Goal: Information Seeking & Learning: Learn about a topic

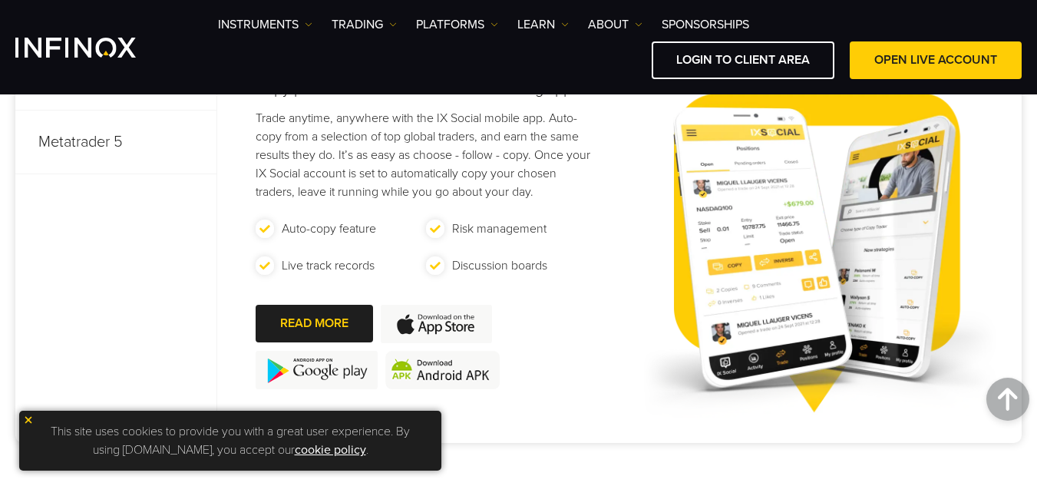
scroll to position [844, 0]
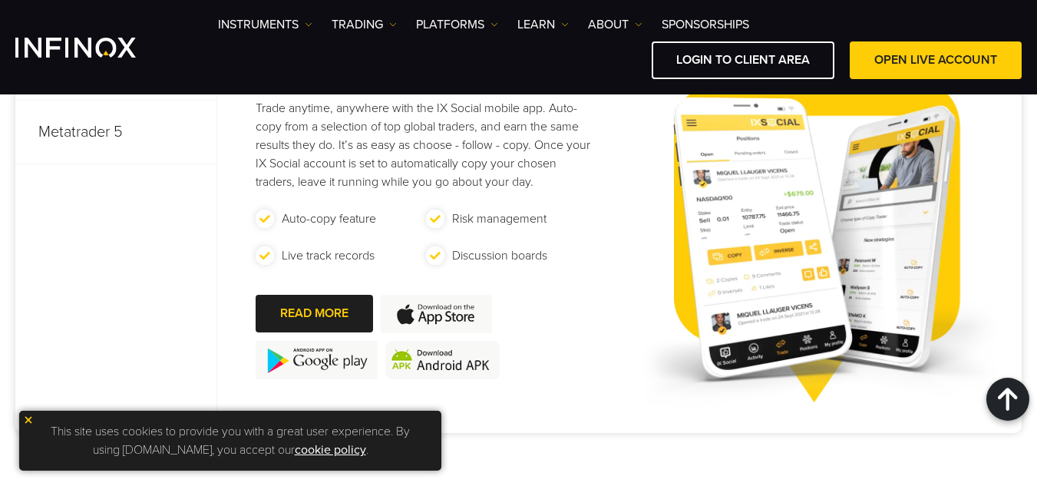
drag, startPoint x: 30, startPoint y: 418, endPoint x: 102, endPoint y: 389, distance: 77.8
click at [30, 419] on img at bounding box center [28, 419] width 11 height 11
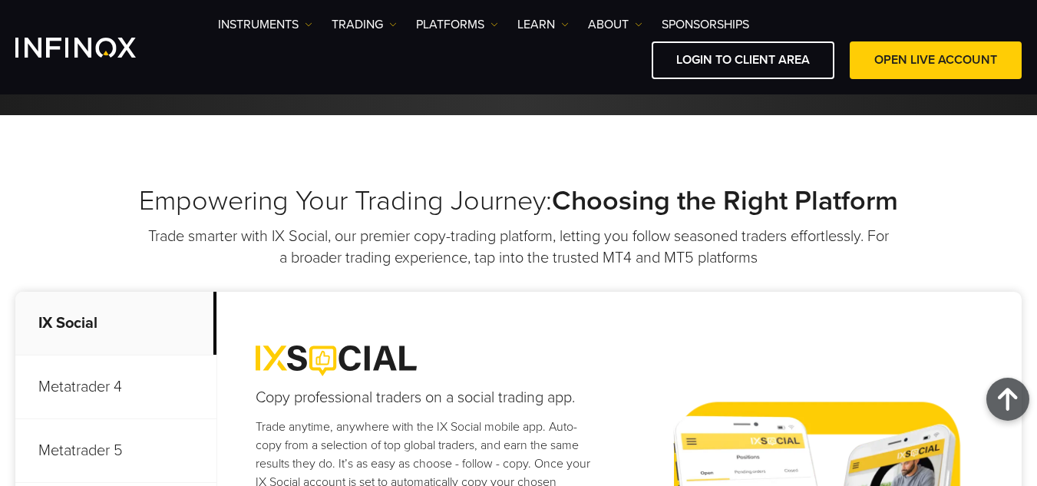
scroll to position [1151, 0]
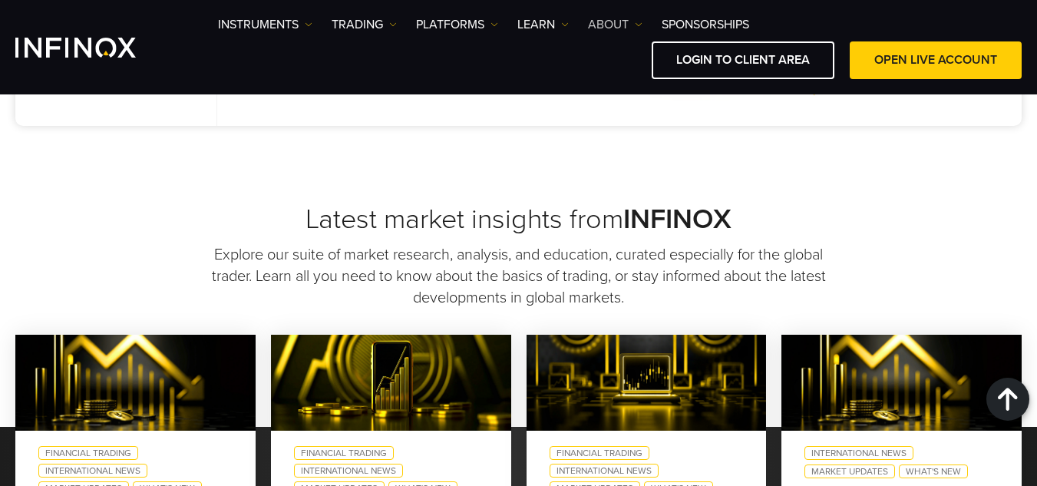
click at [606, 24] on link "ABOUT" at bounding box center [615, 24] width 54 height 18
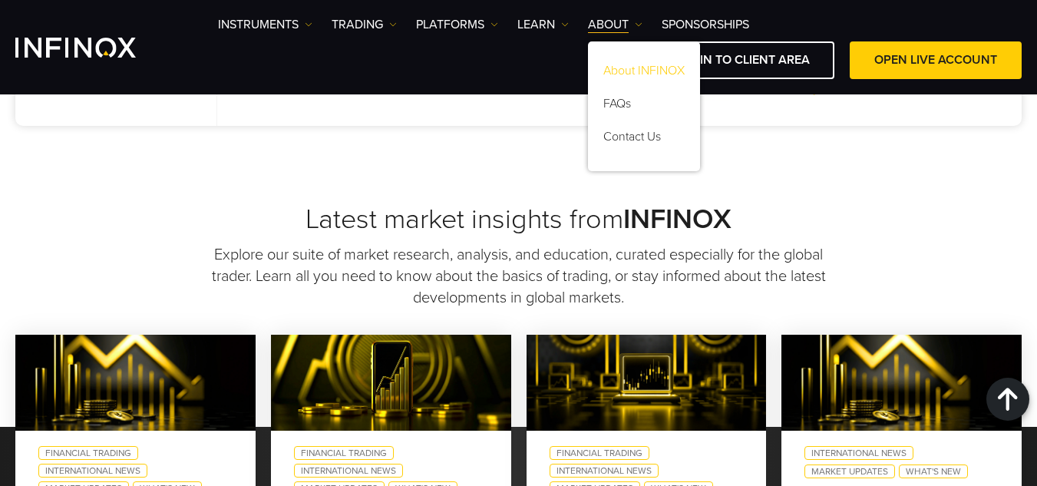
scroll to position [0, 0]
click at [659, 72] on link "About INFINOX" at bounding box center [644, 73] width 112 height 33
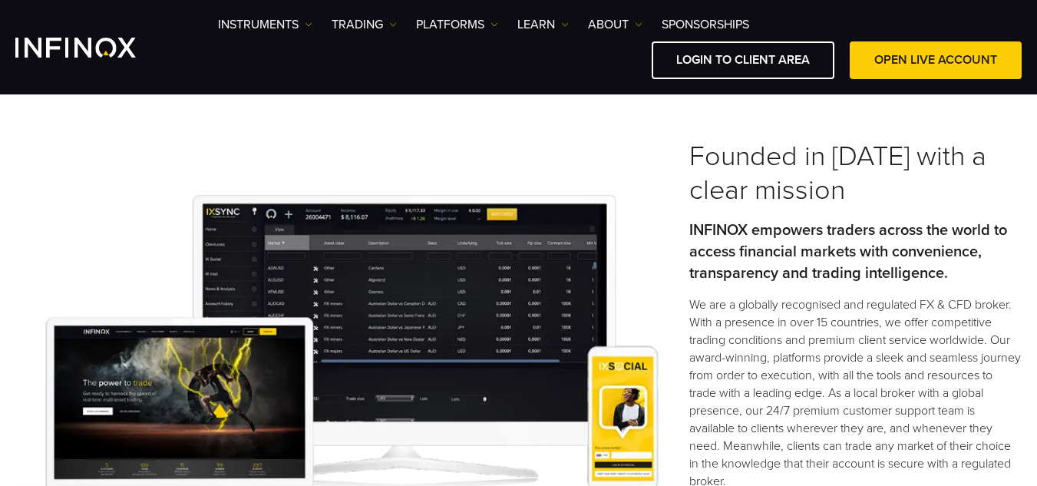
scroll to position [384, 0]
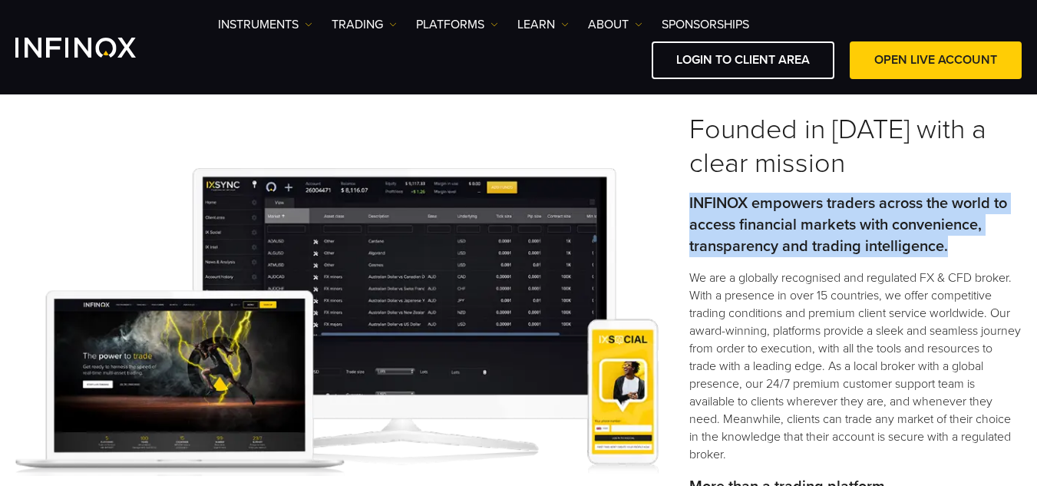
drag, startPoint x: 691, startPoint y: 201, endPoint x: 960, endPoint y: 254, distance: 274.5
click at [960, 253] on div "Founded in 2009 with a clear mission INFINOX empowers traders across the world …" at bounding box center [518, 322] width 1037 height 418
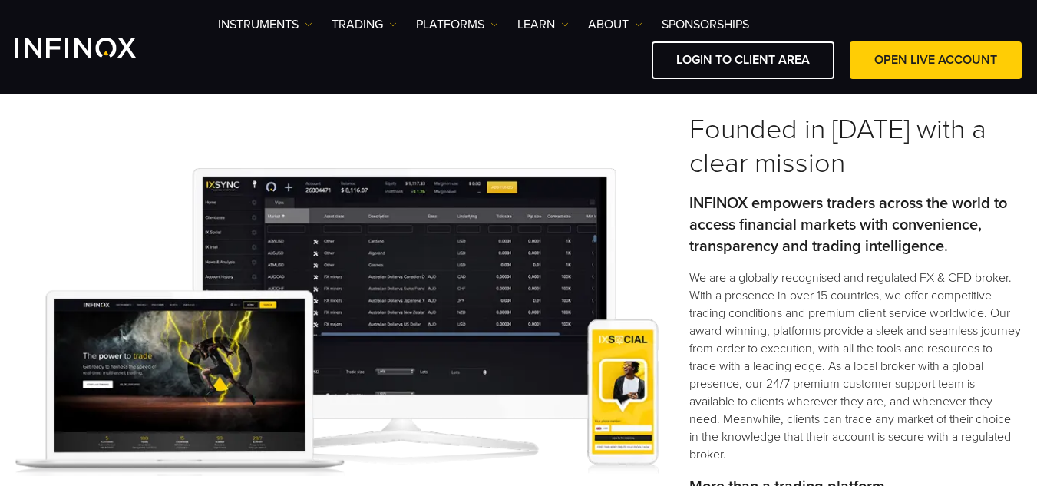
click at [930, 265] on div "Founded in 2009 with a clear mission INFINOX empowers traders across the world …" at bounding box center [855, 322] width 332 height 418
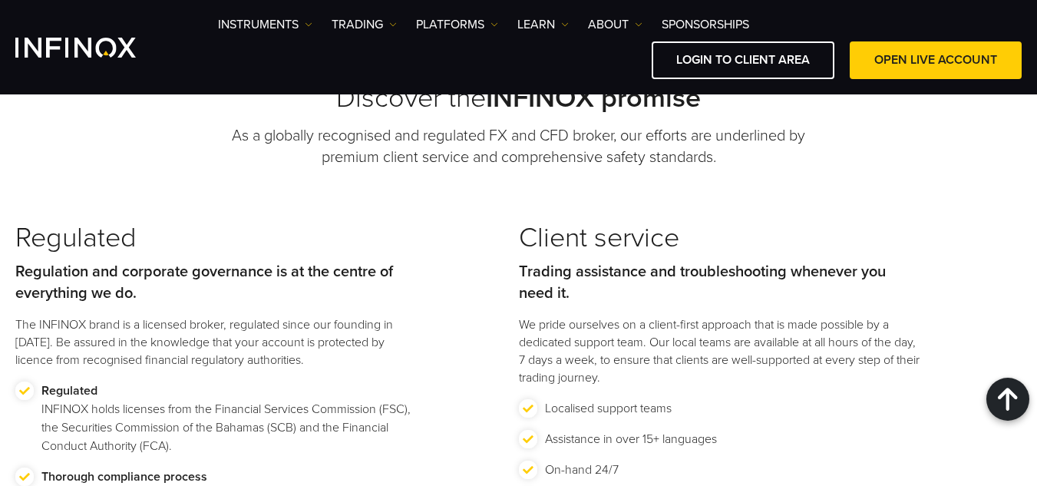
scroll to position [1611, 0]
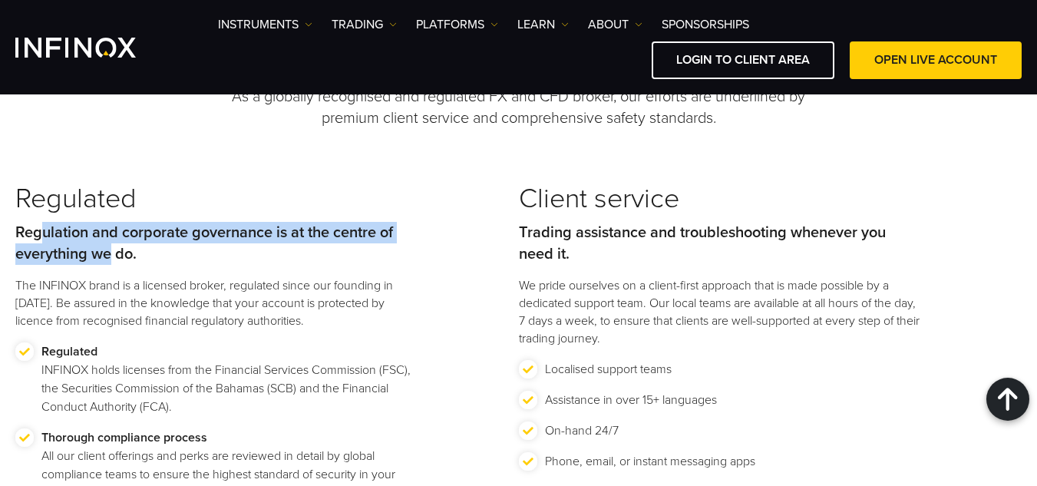
drag, startPoint x: 38, startPoint y: 231, endPoint x: 120, endPoint y: 262, distance: 87.2
click at [120, 260] on strong "Regulation and corporate governance is at the centre of everything we do." at bounding box center [203, 243] width 377 height 40
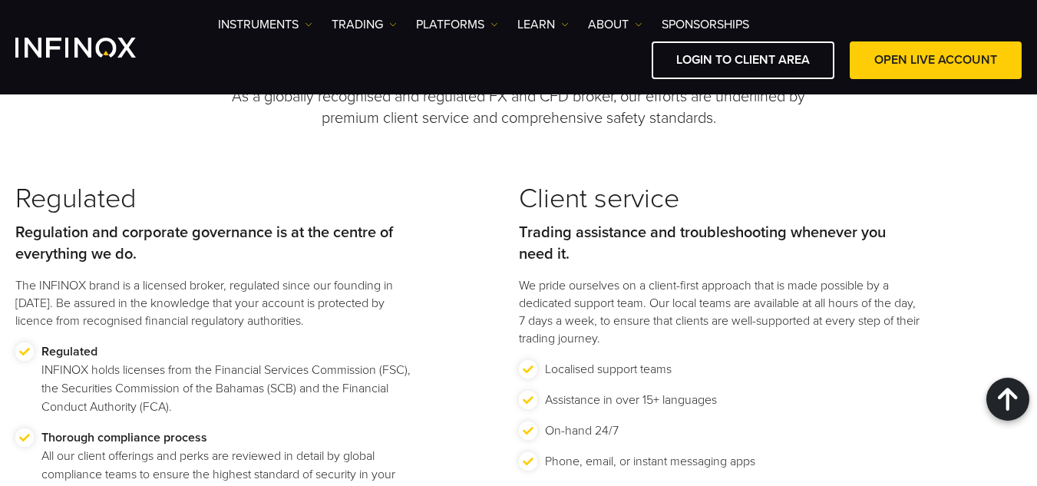
click at [152, 313] on p "The INFINOX brand is a licensed broker, regulated since our founding in 2009. B…" at bounding box center [216, 303] width 402 height 53
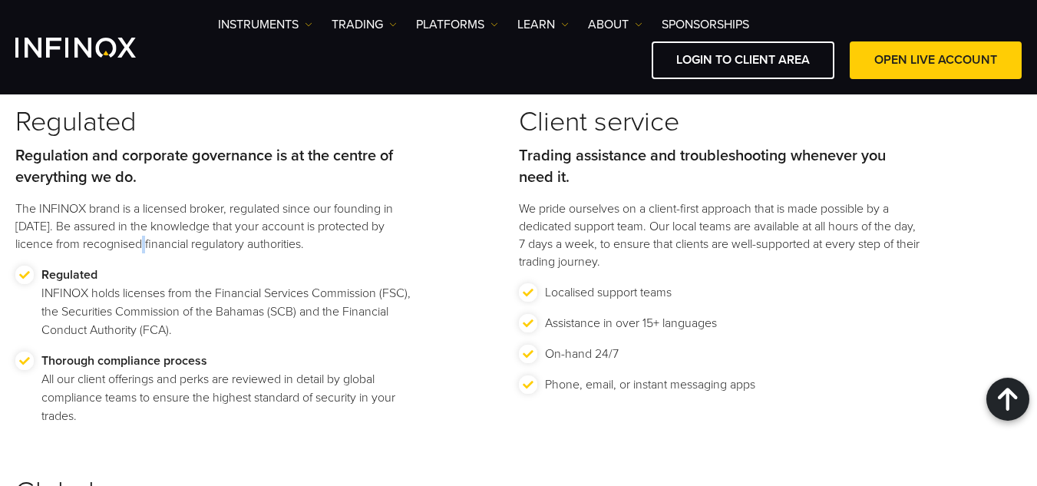
scroll to position [0, 0]
click at [57, 298] on p "Regulated INFINOX holds licenses from the Financial Services Commission (FSC), …" at bounding box center [229, 302] width 376 height 74
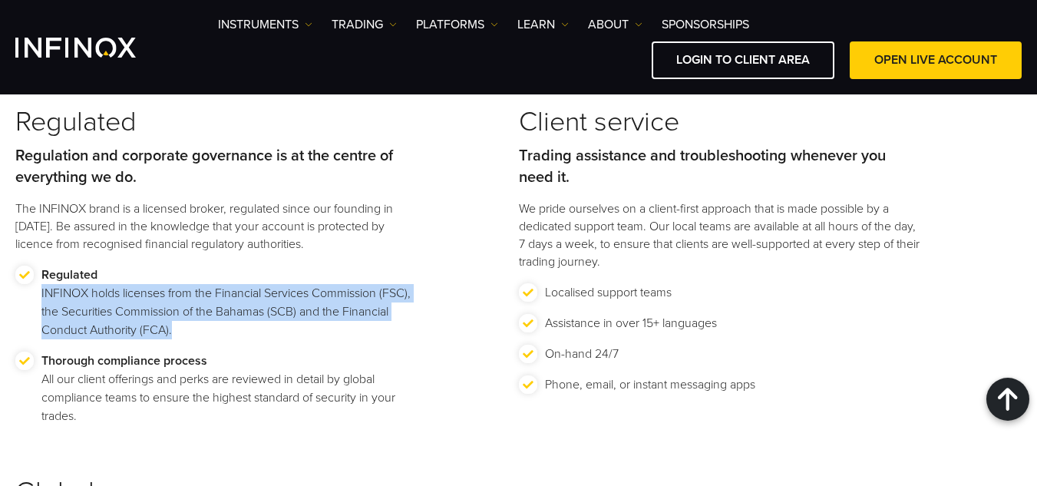
drag, startPoint x: 74, startPoint y: 298, endPoint x: 275, endPoint y: 345, distance: 206.4
click at [275, 345] on li "Regulated INFINOX holds licenses from the Financial Services Commission (FSC), …" at bounding box center [216, 308] width 402 height 86
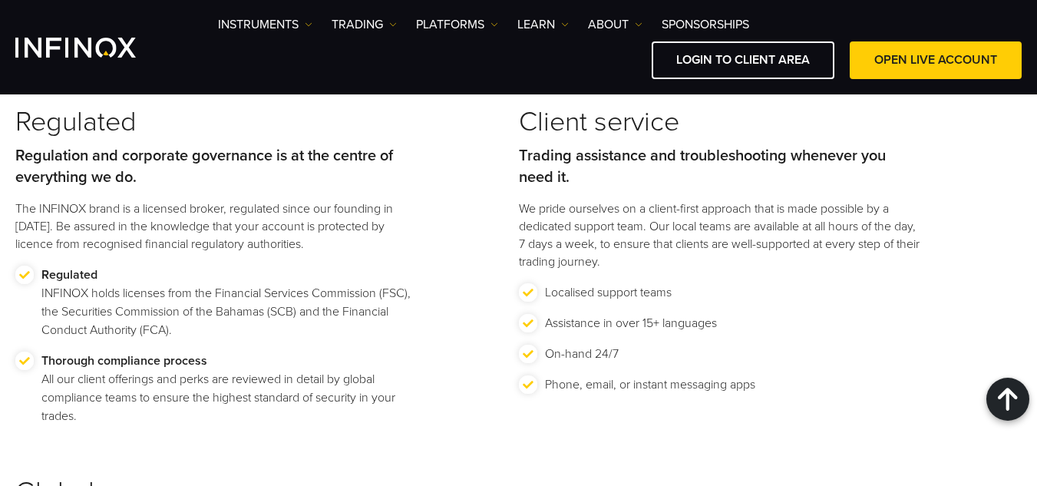
click at [52, 163] on strong "Regulation and corporate governance is at the centre of everything we do." at bounding box center [203, 167] width 377 height 40
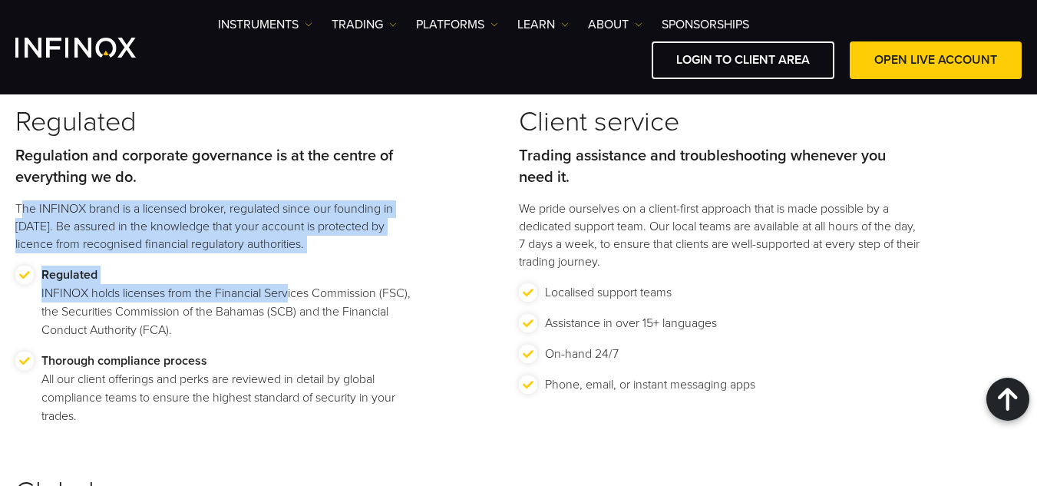
drag, startPoint x: 21, startPoint y: 210, endPoint x: 281, endPoint y: 301, distance: 275.4
click at [281, 301] on div "Regulated Regulation and corporate governance is at the centre of everything we…" at bounding box center [266, 290] width 503 height 369
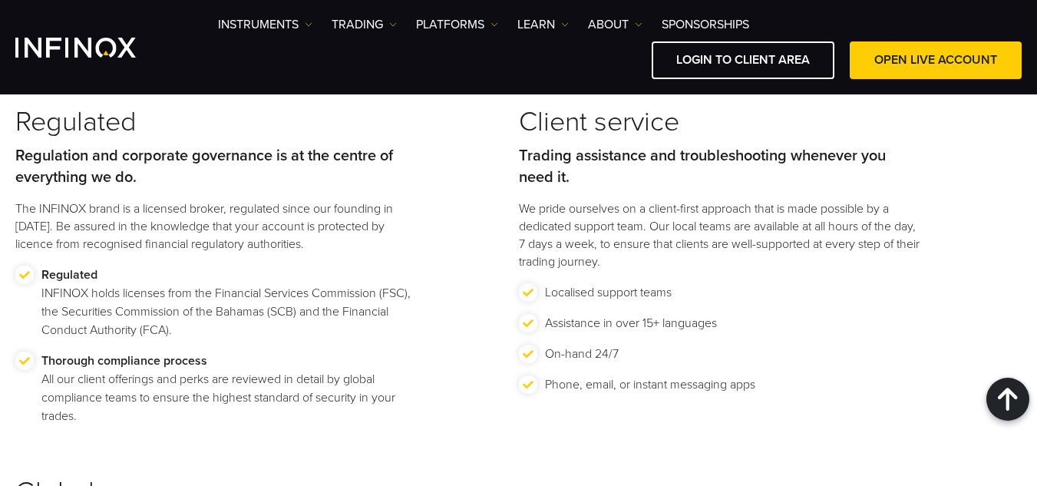
click at [190, 318] on p "Regulated INFINOX holds licenses from the Financial Services Commission (FSC), …" at bounding box center [229, 302] width 376 height 74
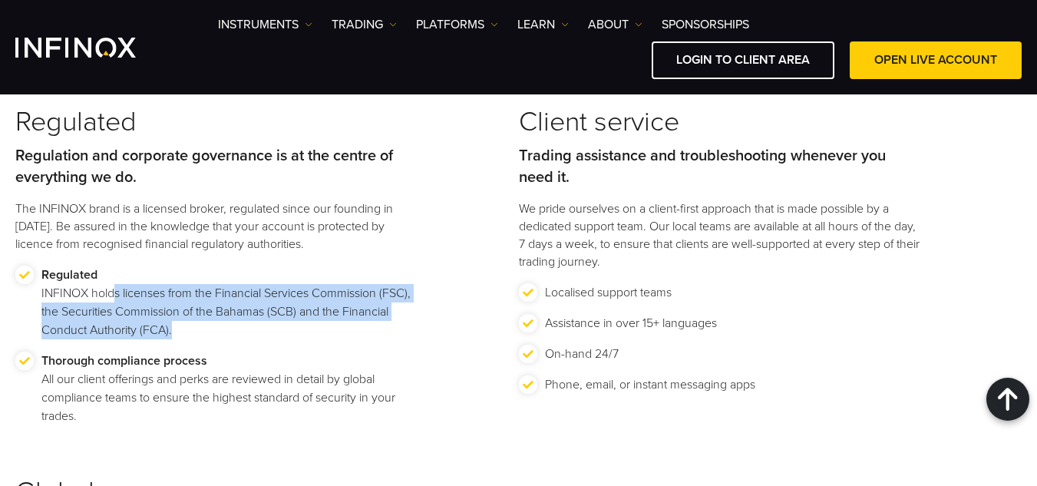
drag, startPoint x: 142, startPoint y: 286, endPoint x: 193, endPoint y: 327, distance: 65.5
click at [189, 328] on p "Regulated INFINOX holds licenses from the Financial Services Commission (FSC), …" at bounding box center [229, 302] width 376 height 74
click at [205, 348] on li "Regulated INFINOX holds licenses from the Financial Services Commission (FSC), …" at bounding box center [216, 308] width 402 height 86
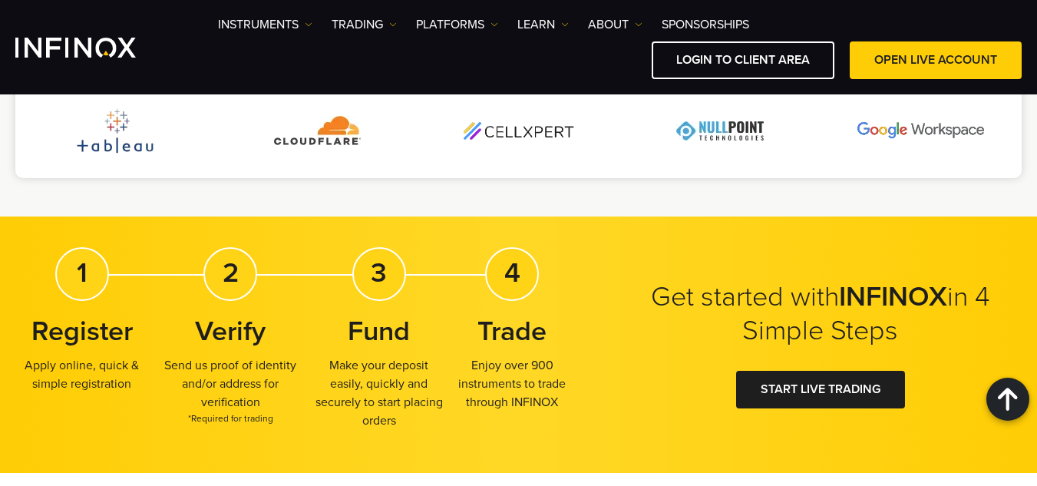
drag, startPoint x: 201, startPoint y: 345, endPoint x: 279, endPoint y: 371, distance: 82.3
click at [279, 371] on p "Send us proof of identity and/or address for verification *Required for trading" at bounding box center [231, 390] width 134 height 69
click at [285, 389] on p "Send us proof of identity and/or address for verification *Required for trading" at bounding box center [231, 390] width 134 height 69
drag, startPoint x: 330, startPoint y: 343, endPoint x: 445, endPoint y: 401, distance: 129.0
click at [445, 401] on div "1 Register Apply online, quick & simple registration 2 Verify Send us proof of …" at bounding box center [296, 344] width 563 height 195
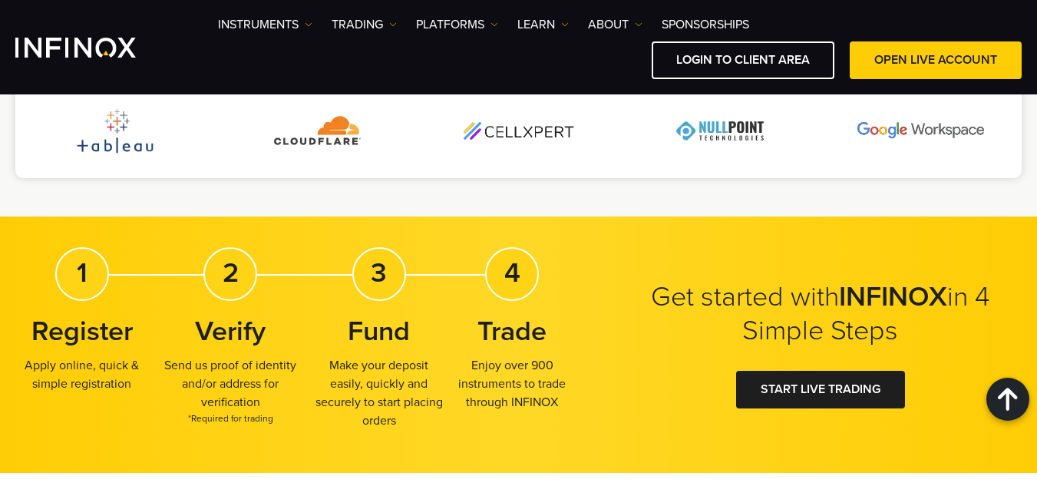
click at [427, 411] on div "3 Fund Make your deposit easily, quickly and securely to start placing orders" at bounding box center [379, 344] width 134 height 195
drag, startPoint x: 485, startPoint y: 356, endPoint x: 542, endPoint y: 384, distance: 63.5
click at [542, 384] on p "Enjoy over 900 instruments to trade through INFINOX" at bounding box center [513, 383] width 134 height 55
click at [572, 387] on p "Enjoy over 900 instruments to trade through INFINOX" at bounding box center [513, 383] width 134 height 55
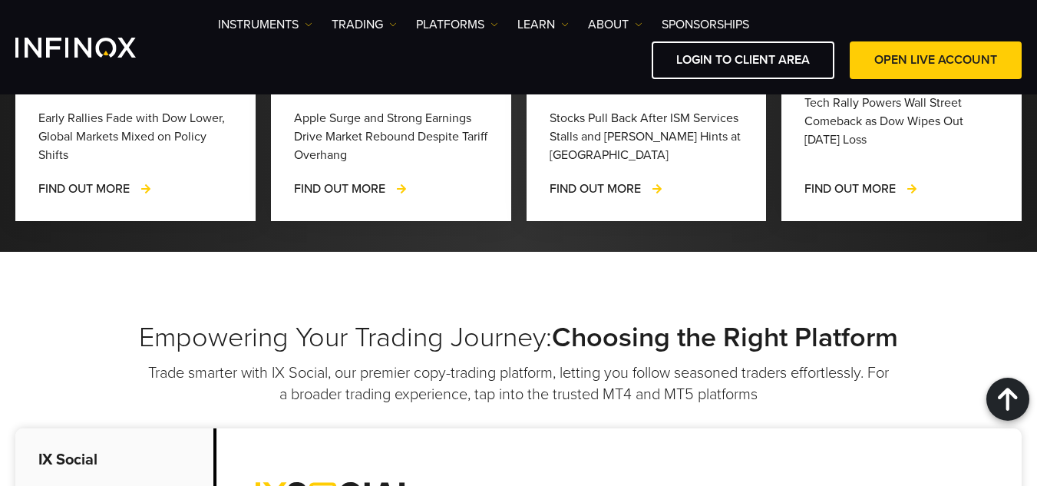
scroll to position [4373, 0]
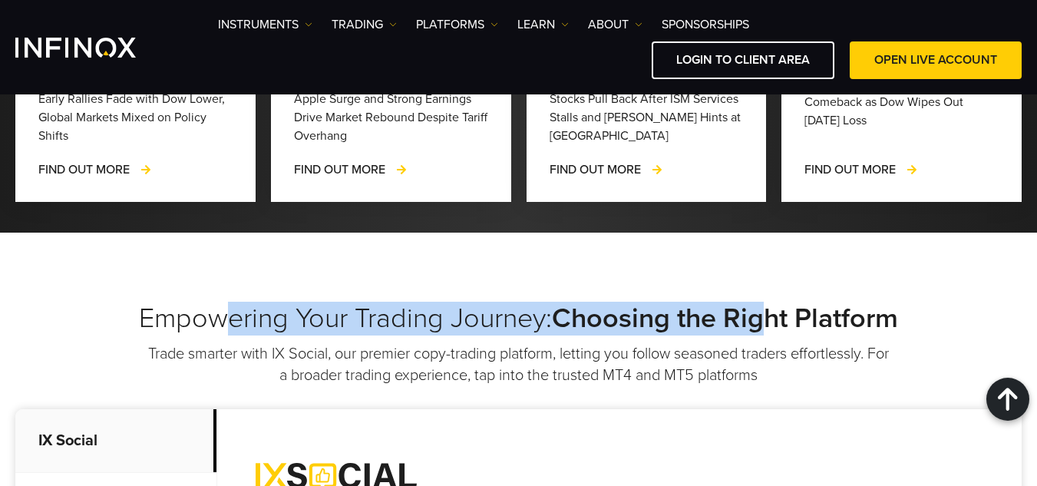
drag, startPoint x: 228, startPoint y: 288, endPoint x: 772, endPoint y: 308, distance: 544.3
click at [772, 308] on h2 "Empowering Your Trading Journey: Choosing the Right Platform" at bounding box center [518, 319] width 1006 height 34
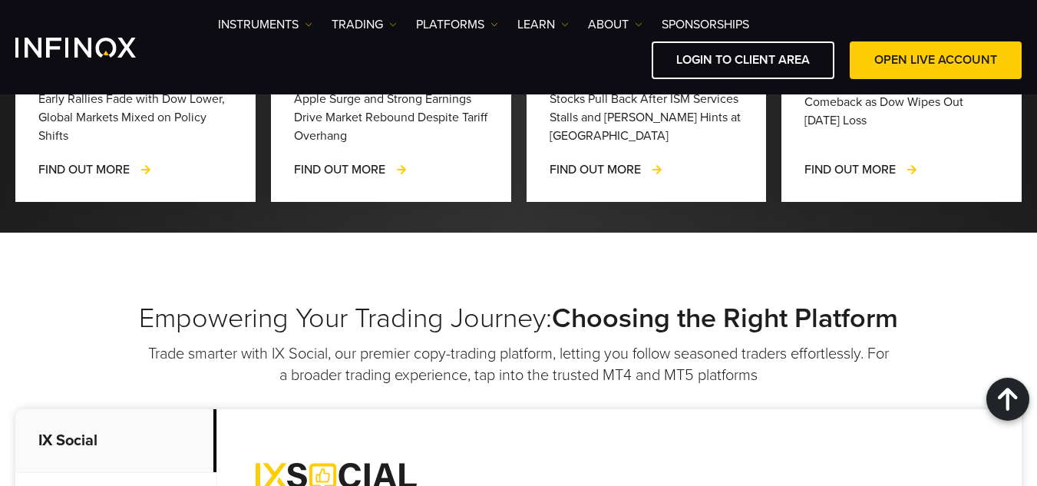
click at [602, 353] on p "Trade smarter with IX Social, our premier copy-trading platform, letting you fo…" at bounding box center [519, 364] width 744 height 43
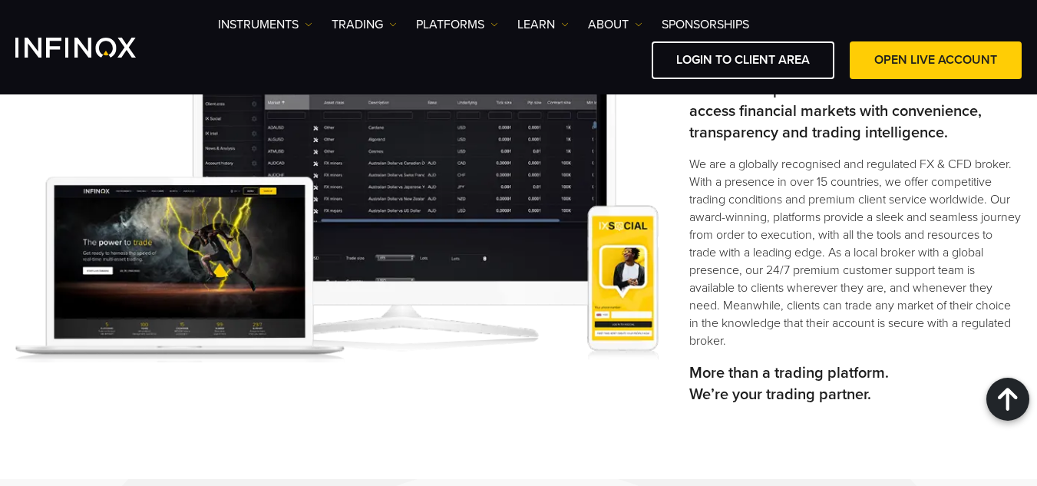
scroll to position [444, 0]
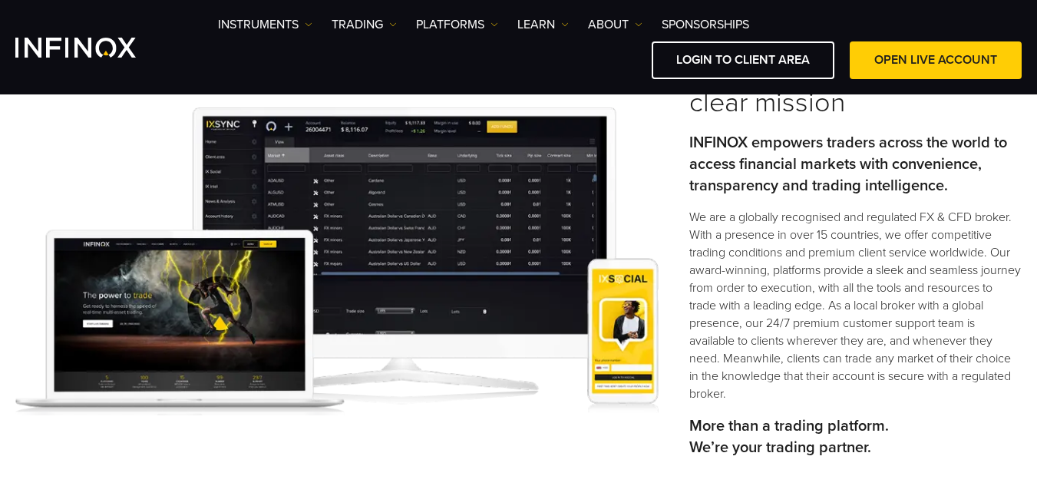
click at [747, 220] on p "We are a globally recognised and regulated FX & CFD broker. With a presence in …" at bounding box center [855, 306] width 332 height 194
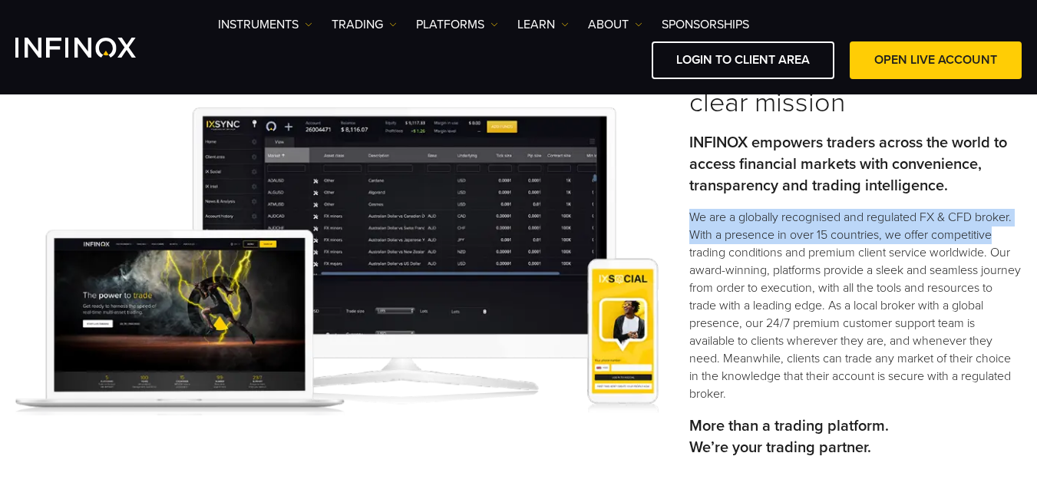
drag, startPoint x: 679, startPoint y: 223, endPoint x: 1015, endPoint y: 227, distance: 336.1
click at [1015, 227] on div "Founded in 2009 with a clear mission INFINOX empowers traders across the world …" at bounding box center [518, 261] width 1037 height 418
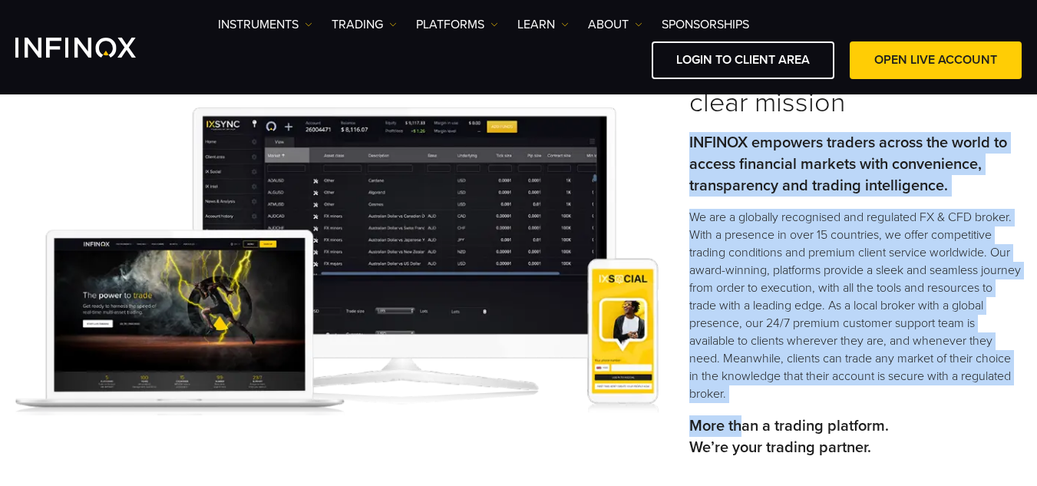
drag, startPoint x: 739, startPoint y: 403, endPoint x: 690, endPoint y: 134, distance: 273.0
click at [690, 134] on div "Founded in 2009 with a clear mission INFINOX empowers traders across the world …" at bounding box center [855, 261] width 332 height 418
copy div "INFINOX empowers traders across the world to access financial markets with conv…"
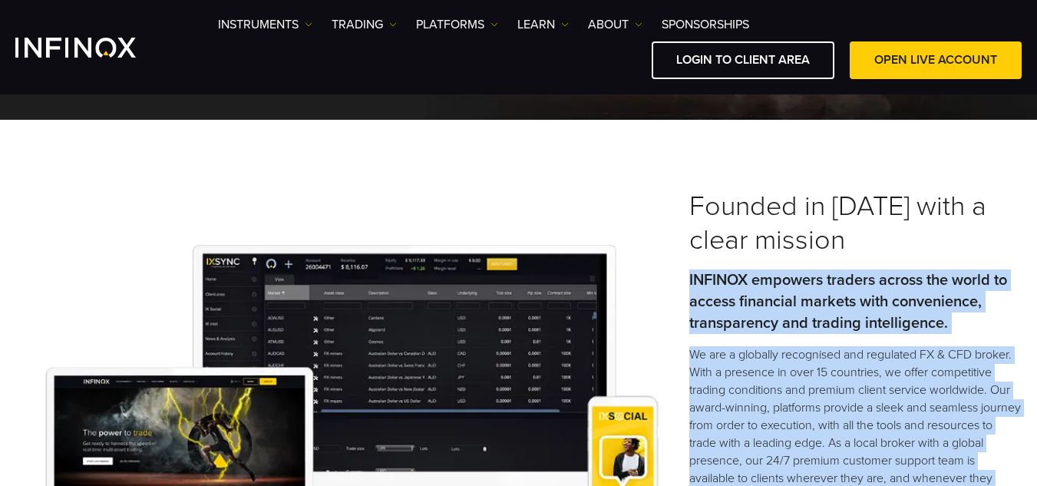
scroll to position [291, 0]
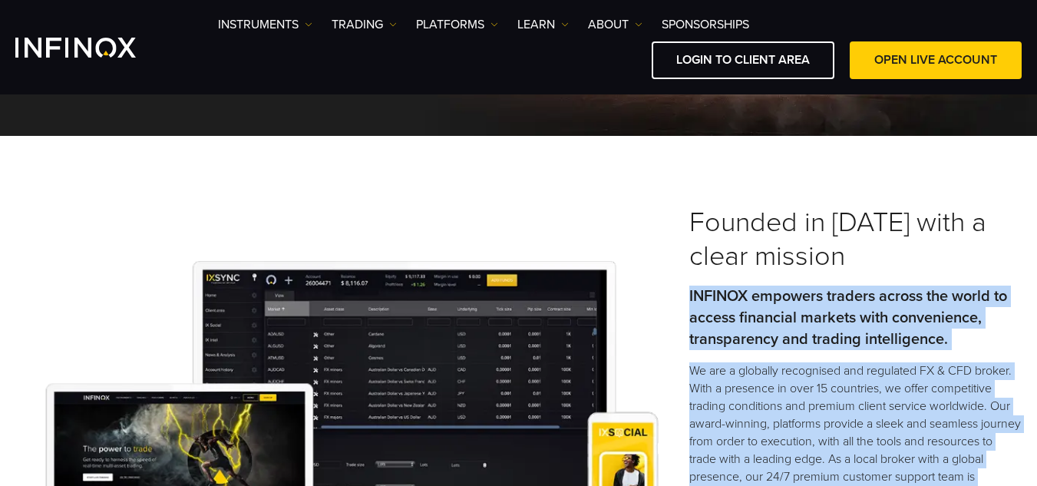
click at [780, 293] on p "INFINOX empowers traders across the world to access financial markets with conv…" at bounding box center [855, 317] width 332 height 64
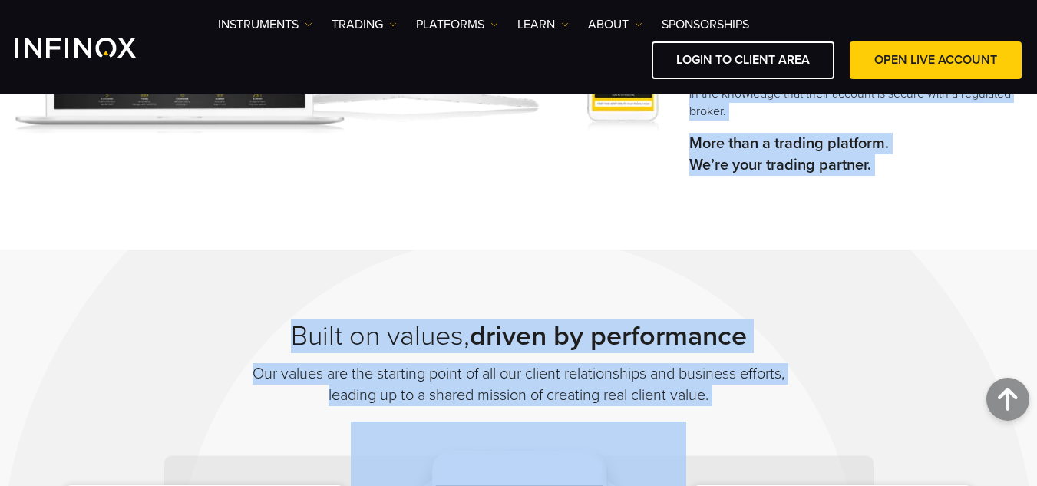
scroll to position [736, 0]
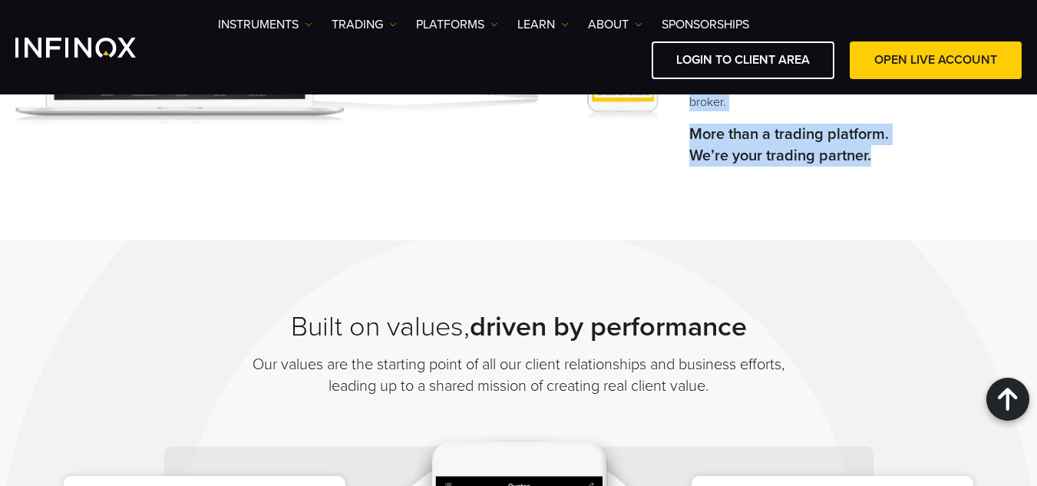
drag, startPoint x: 720, startPoint y: 275, endPoint x: 897, endPoint y: 156, distance: 213.4
copy div "Founded in 2009 with a clear mission INFINOX empowers traders across the world …"
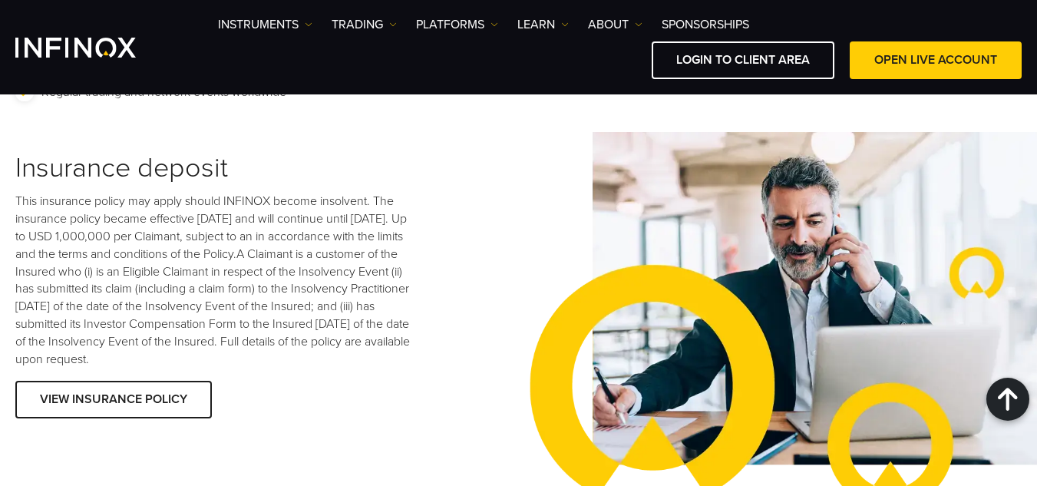
scroll to position [2270, 0]
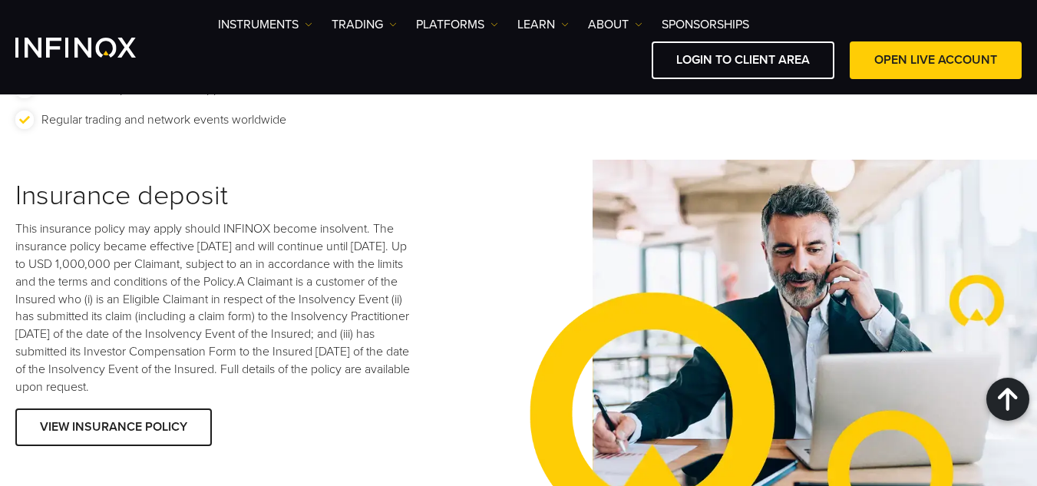
drag, startPoint x: 302, startPoint y: 371, endPoint x: 101, endPoint y: 196, distance: 267.6
click at [92, 196] on div "Insurance deposit This insurance policy may apply should INFINOX become insolve…" at bounding box center [266, 316] width 503 height 272
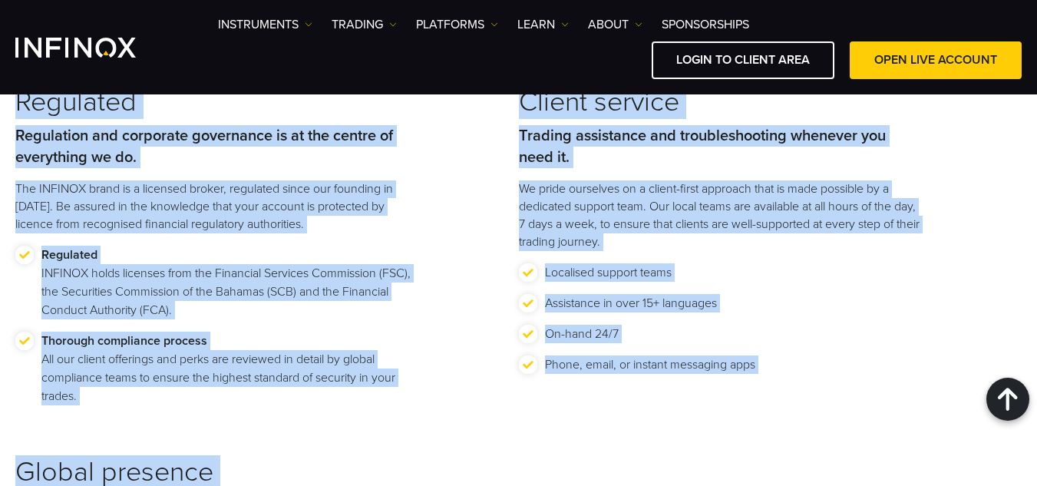
scroll to position [1843, 0]
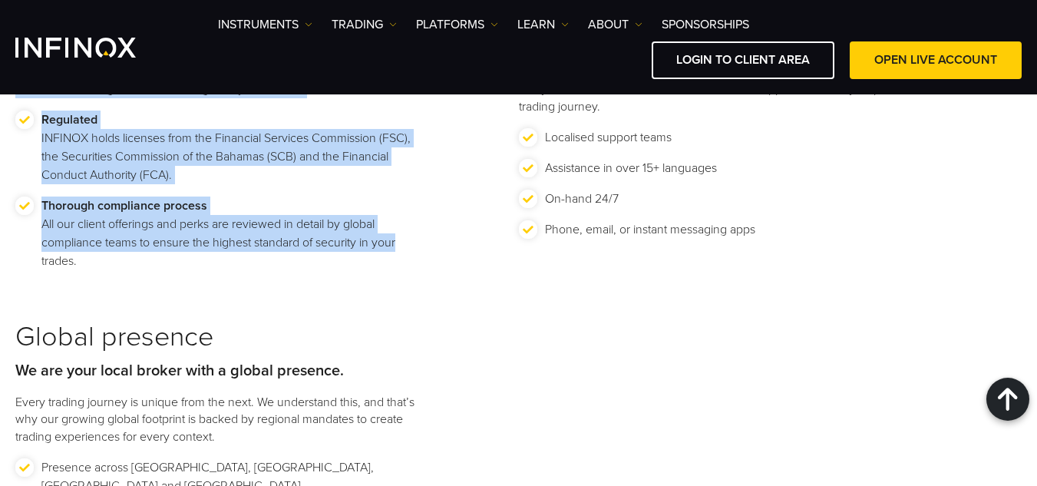
drag, startPoint x: 48, startPoint y: 313, endPoint x: 424, endPoint y: 239, distance: 383.1
click at [424, 239] on div "Regulated Regulation and corporate governance is at the centre of everything we…" at bounding box center [266, 135] width 503 height 369
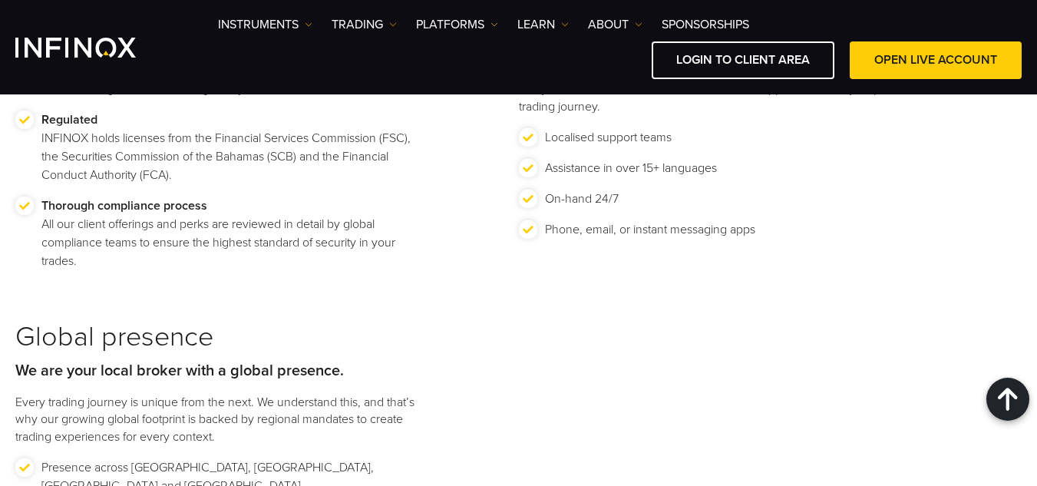
click at [122, 271] on li "Thorough compliance process All our client offerings and perks are reviewed in …" at bounding box center [216, 239] width 402 height 86
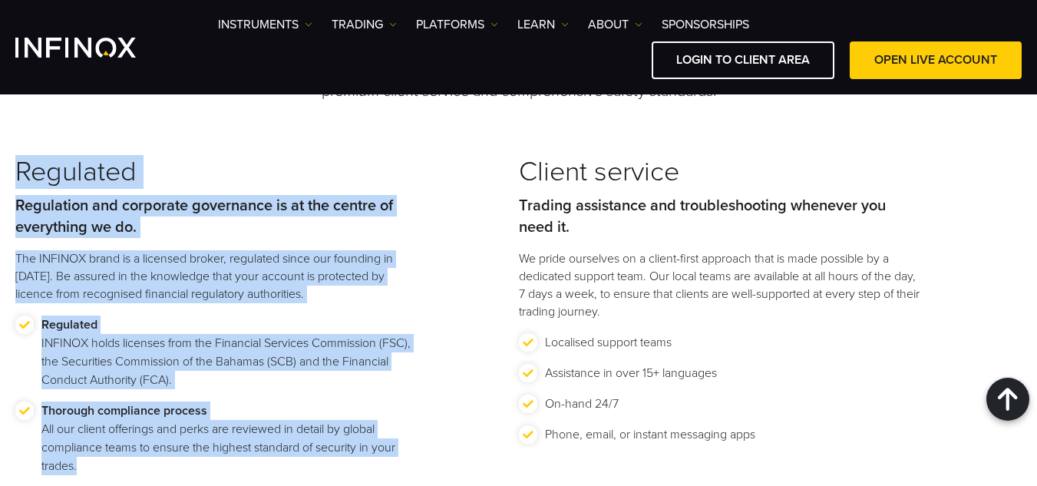
scroll to position [1818, 0]
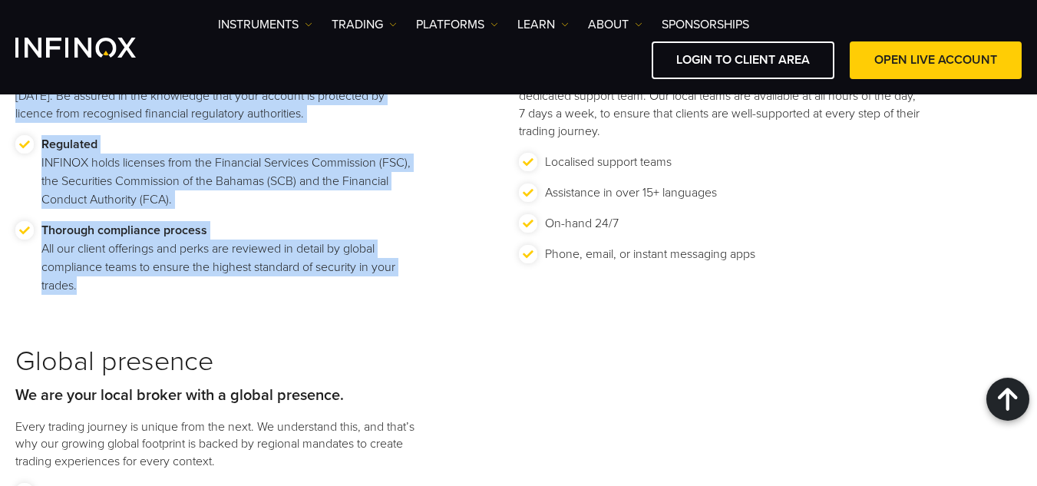
drag, startPoint x: 13, startPoint y: 195, endPoint x: 84, endPoint y: 283, distance: 113.0
click at [84, 283] on div "Discover the INFINOX promise As a globally recognised and regulated FX and CFD …" at bounding box center [518, 369] width 1037 height 1067
copy div "Regulated Regulation and corporate governance is at the centre of everything we…"
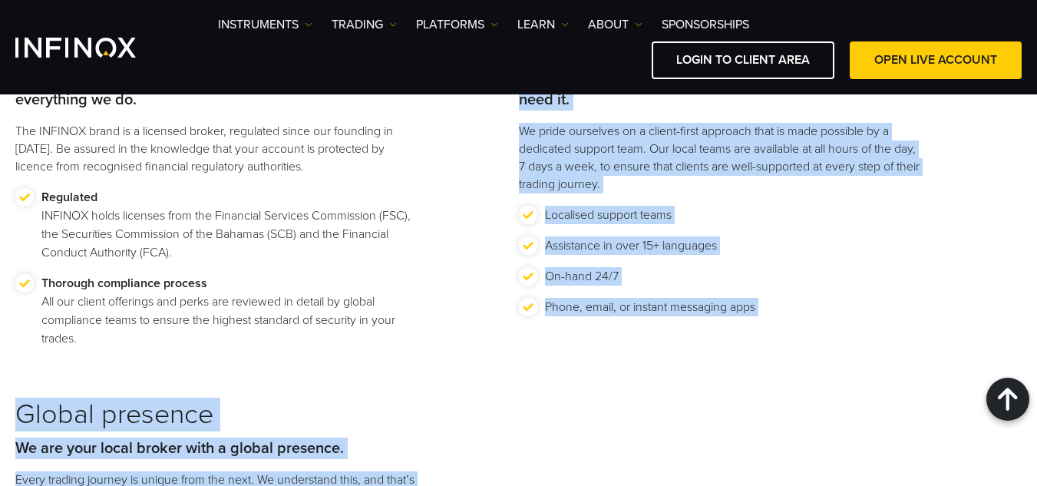
scroll to position [1875, 0]
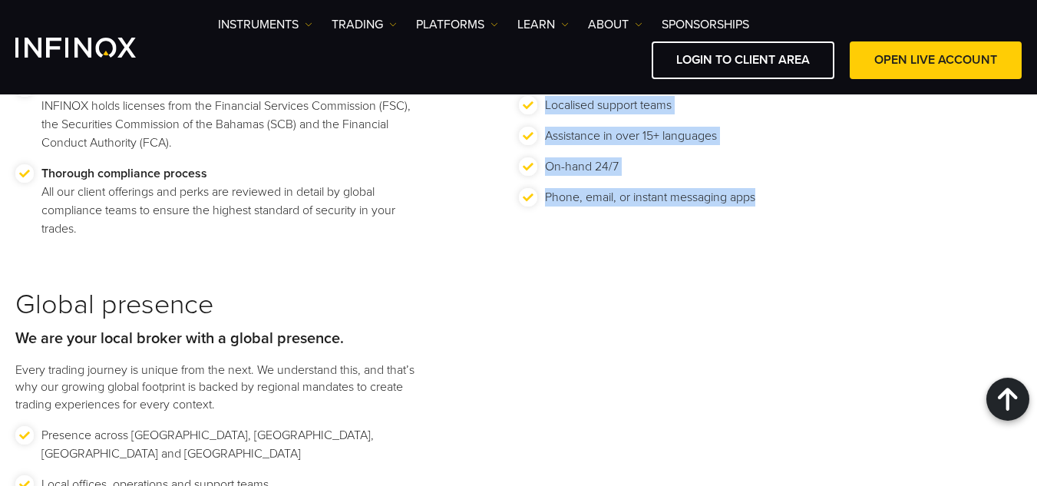
drag, startPoint x: 521, startPoint y: 211, endPoint x: 757, endPoint y: 196, distance: 236.0
click at [757, 196] on div "Client service Trading assistance and troubleshooting whenever you need it. We …" at bounding box center [770, 88] width 503 height 338
copy div "Client service Trading assistance and troubleshooting whenever you need it. We …"
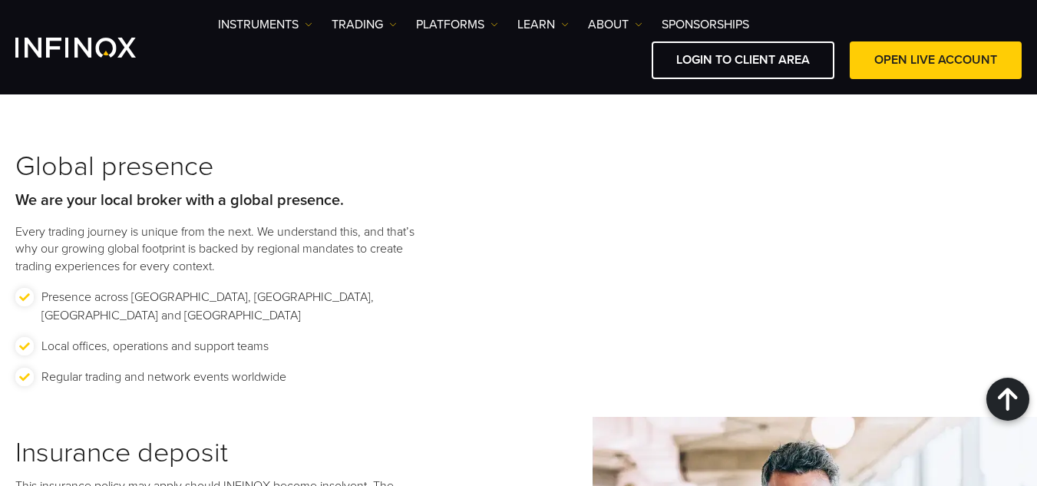
scroll to position [2029, 0]
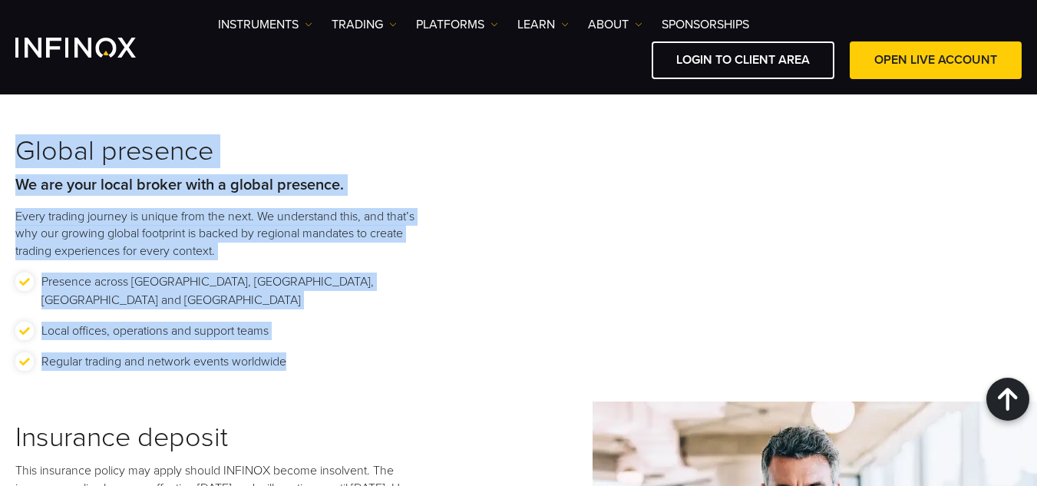
click at [287, 345] on div "Global presence We are your local broker with a global presence. Every trading …" at bounding box center [266, 278] width 503 height 286
copy div "Global presence We are your local broker with a global presence. Every trading …"
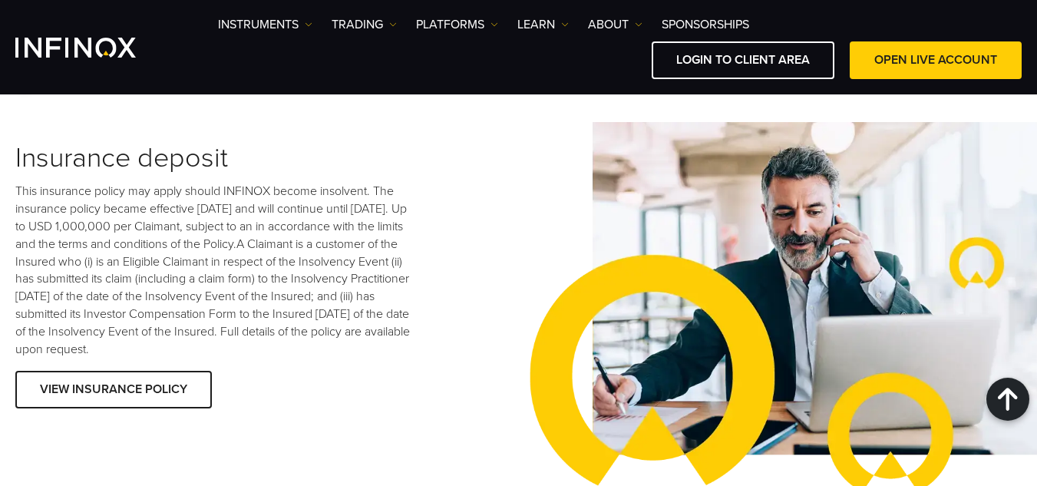
scroll to position [2336, 0]
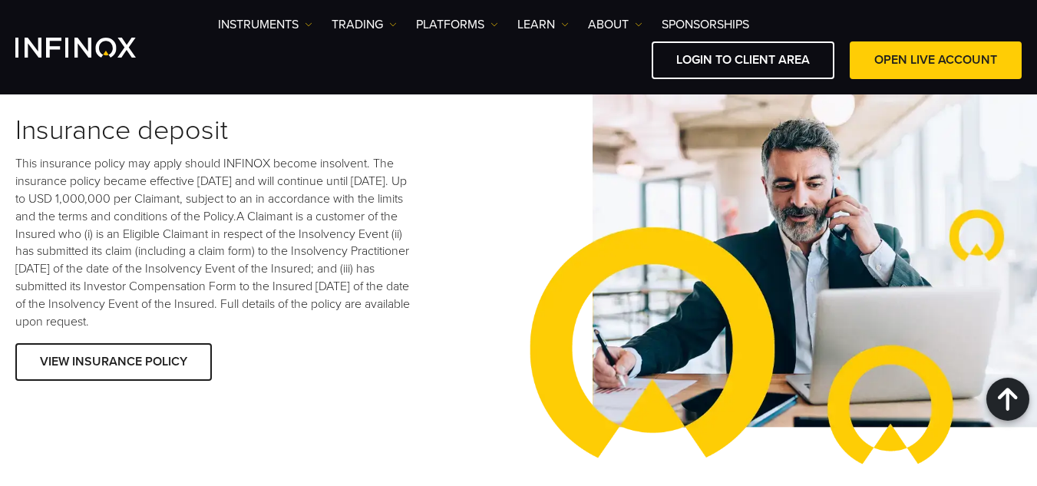
drag, startPoint x: 17, startPoint y: 109, endPoint x: 293, endPoint y: 302, distance: 336.7
click at [295, 305] on div "Insurance deposit This insurance policy may apply should INFINOX become insolve…" at bounding box center [266, 250] width 503 height 272
copy div "Insurance deposit This insurance policy may apply should INFINOX become insolve…"
click at [335, 358] on div "Insurance deposit This insurance policy may apply should INFINOX become insolve…" at bounding box center [266, 250] width 503 height 272
